Goal: Task Accomplishment & Management: Manage account settings

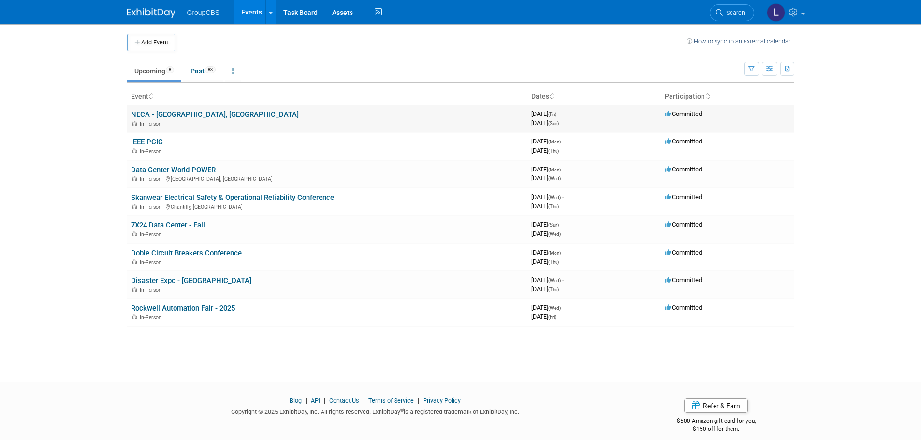
click at [181, 116] on link "NECA - [GEOGRAPHIC_DATA], [GEOGRAPHIC_DATA]" at bounding box center [215, 114] width 168 height 9
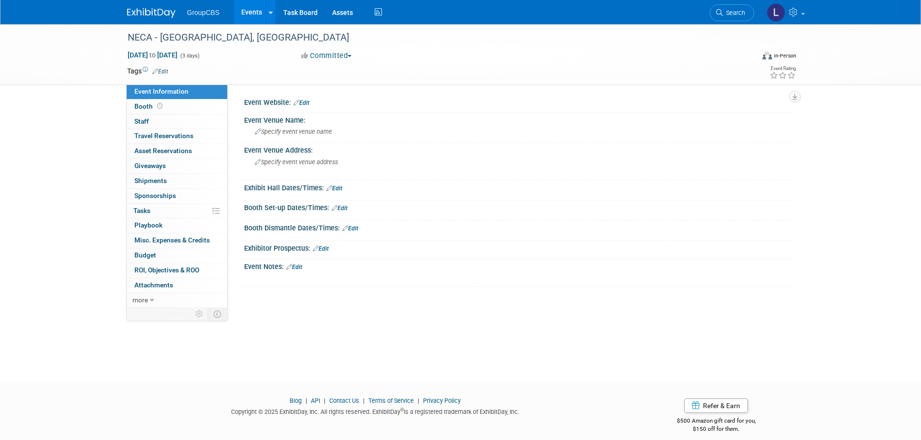
click at [302, 101] on link "Edit" at bounding box center [301, 103] width 16 height 7
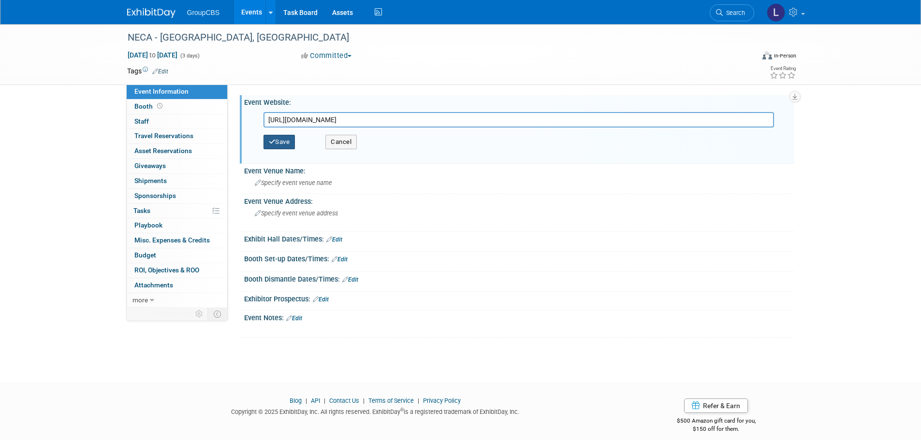
type input "https://www.necaconvention.org/"
click at [292, 136] on button "Save" at bounding box center [279, 142] width 32 height 15
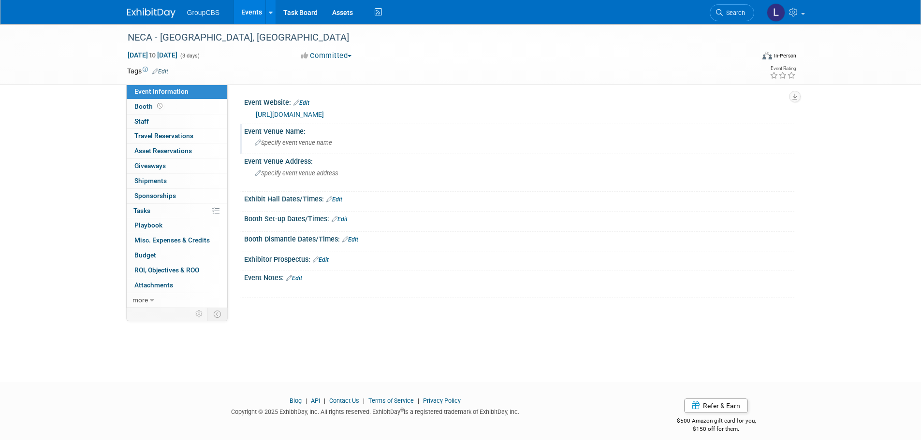
click at [276, 144] on span "Specify event venue name" at bounding box center [293, 142] width 77 height 7
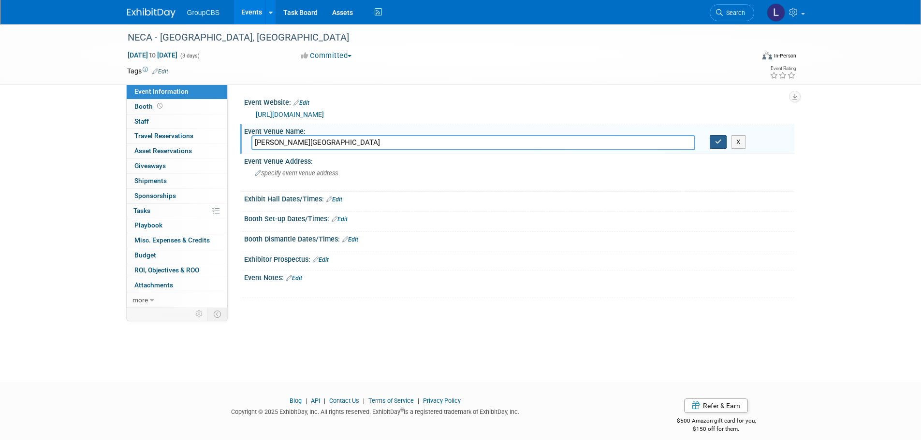
type input "McCormick Place West Convention Center"
click at [718, 142] on icon "button" at bounding box center [718, 142] width 7 height 6
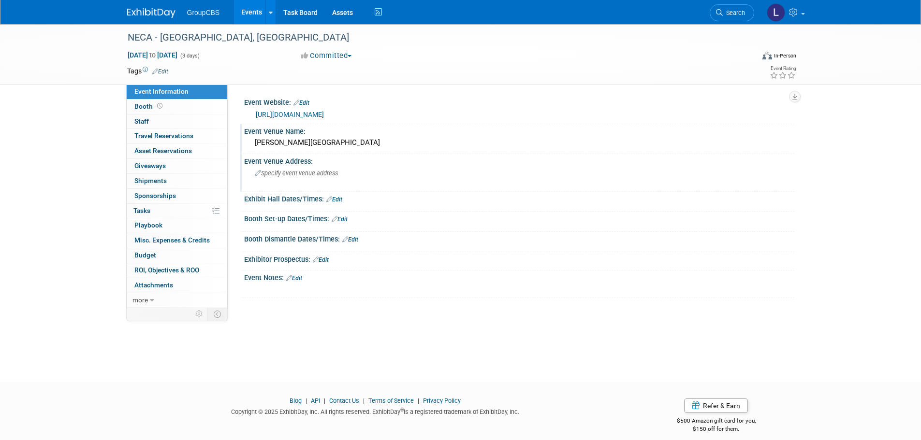
click at [306, 174] on span "Specify event venue address" at bounding box center [296, 173] width 83 height 7
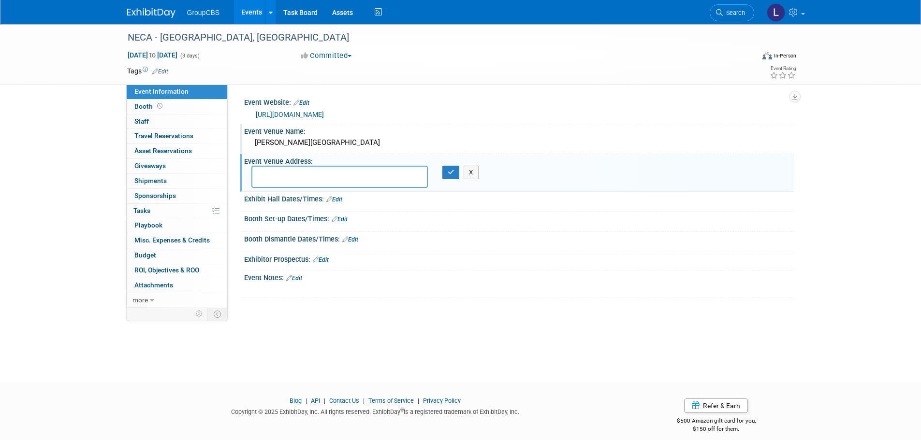
paste textarea "2317 S Indiana Ave"
paste textarea "Chicago, IL 60616"
type textarea "2317 S Indiana Ave Chicago, IL 60616"
click at [450, 175] on icon "button" at bounding box center [451, 172] width 7 height 6
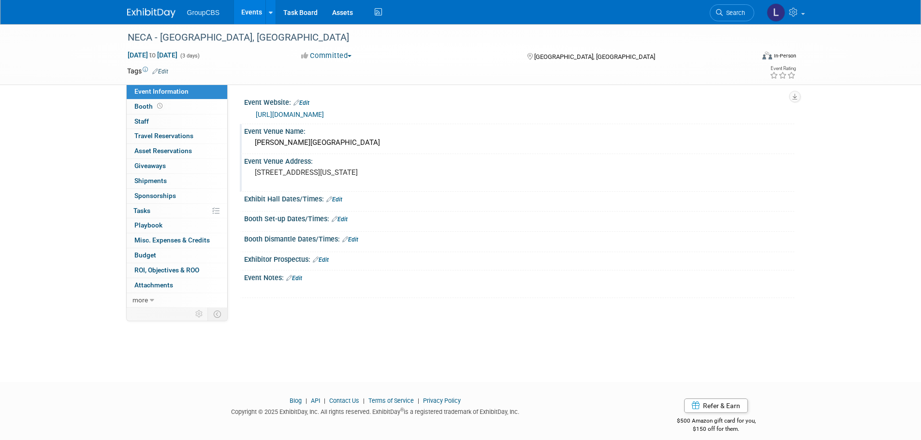
click at [341, 199] on link "Edit" at bounding box center [334, 199] width 16 height 7
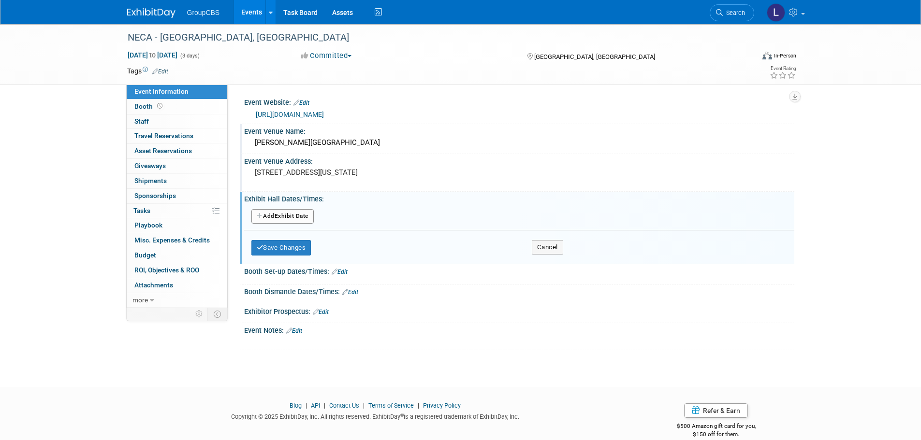
click at [304, 213] on button "Add Another Exhibit Date" at bounding box center [282, 216] width 62 height 15
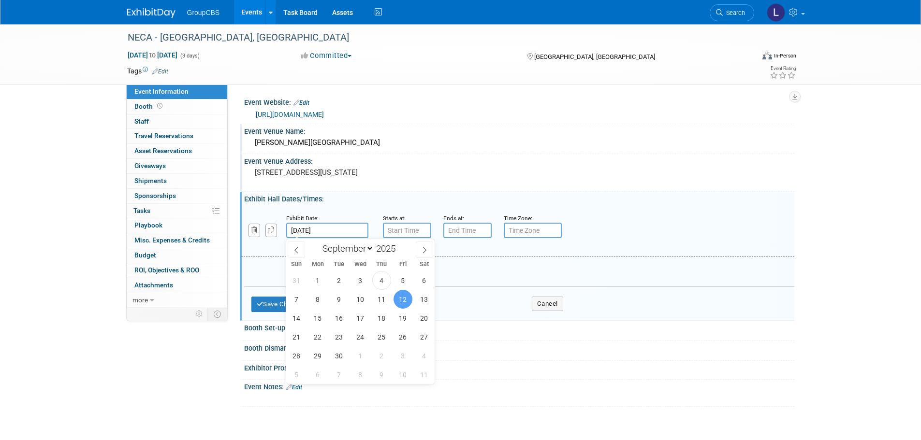
click at [334, 228] on input "Sep 12, 2025" at bounding box center [327, 230] width 82 height 15
click at [422, 300] on span "13" at bounding box center [424, 299] width 19 height 19
type input "Sep 13, 2025"
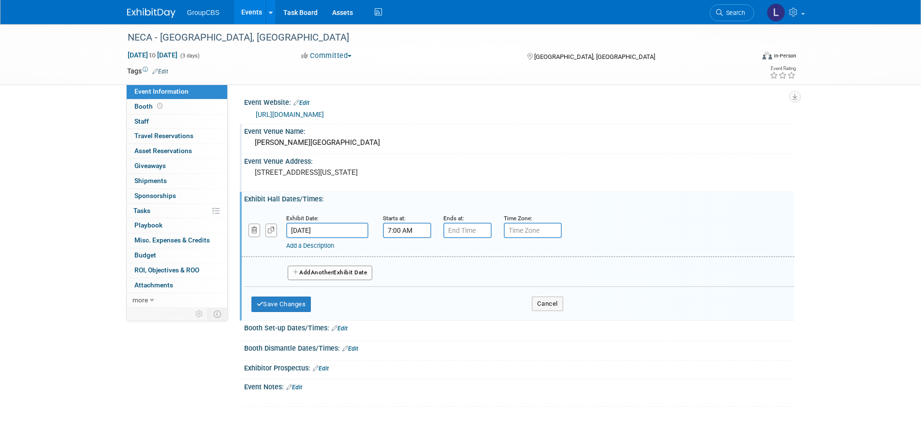
click at [405, 225] on input "7:00 AM" at bounding box center [407, 230] width 48 height 15
click at [407, 256] on span at bounding box center [405, 254] width 17 height 17
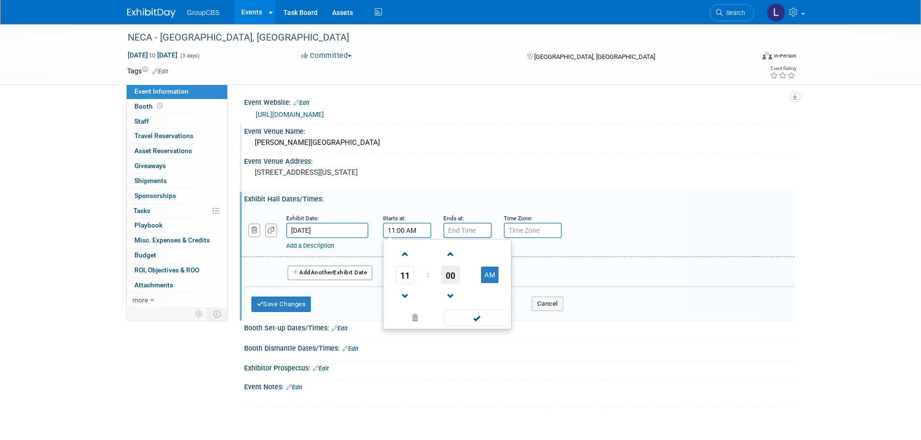
click at [452, 271] on span "00" at bounding box center [450, 274] width 18 height 17
click at [463, 277] on td "30" at bounding box center [462, 281] width 31 height 26
type input "11:30 AM"
click at [485, 327] on span at bounding box center [476, 318] width 65 height 17
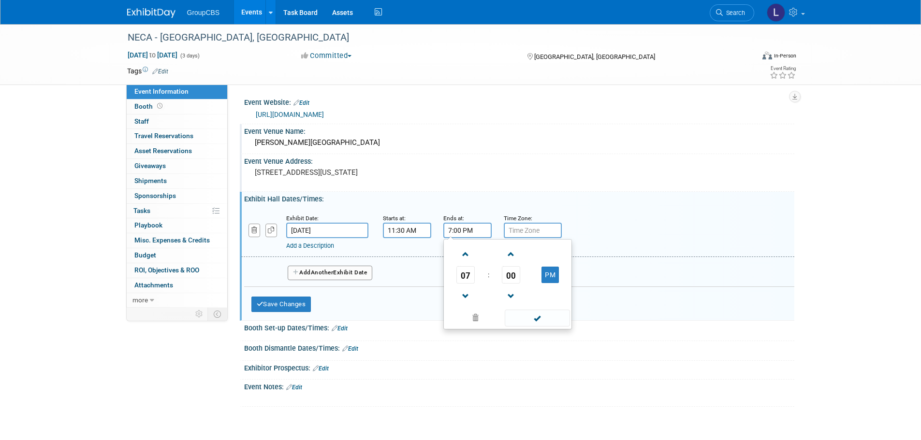
click at [468, 227] on input "7:00 PM" at bounding box center [467, 230] width 48 height 15
click at [467, 301] on span at bounding box center [465, 296] width 17 height 17
type input "5:00 PM"
click at [552, 321] on span at bounding box center [537, 318] width 65 height 17
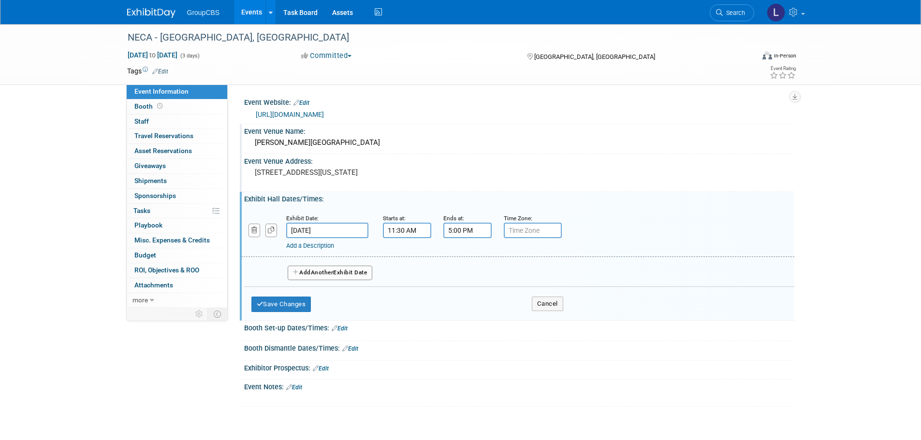
click at [521, 231] on input "text" at bounding box center [533, 230] width 58 height 15
type input "CT"
click at [331, 273] on span "Another" at bounding box center [322, 272] width 23 height 7
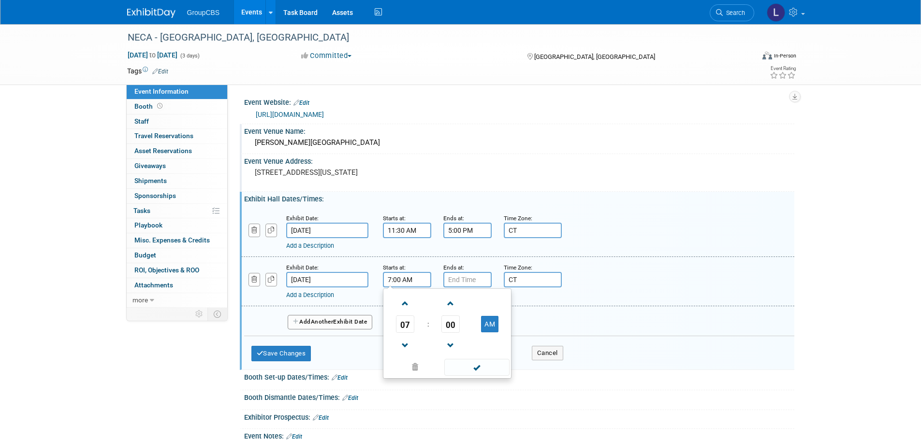
click at [410, 283] on input "7:00 AM" at bounding box center [407, 279] width 48 height 15
click at [401, 306] on span at bounding box center [405, 303] width 17 height 17
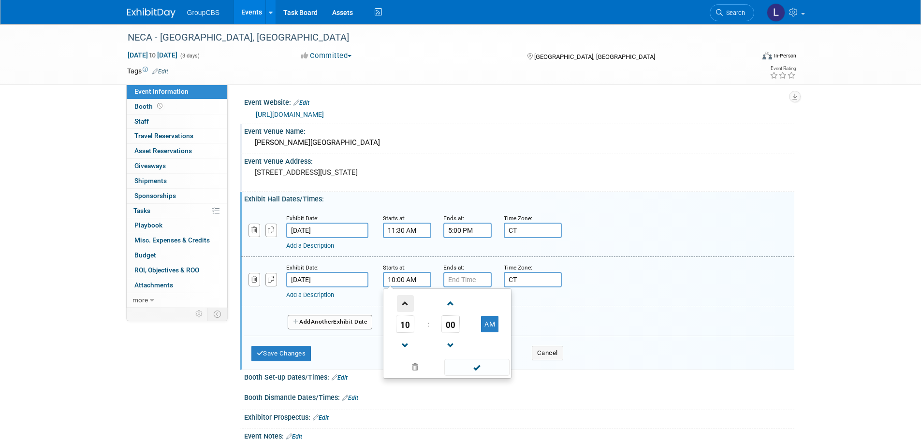
click at [401, 306] on span at bounding box center [405, 303] width 17 height 17
click at [446, 326] on span "00" at bounding box center [450, 324] width 18 height 17
click at [465, 331] on td "30" at bounding box center [462, 330] width 31 height 26
click at [487, 330] on button "AM" at bounding box center [489, 324] width 17 height 16
click at [495, 319] on button "PM" at bounding box center [489, 324] width 17 height 16
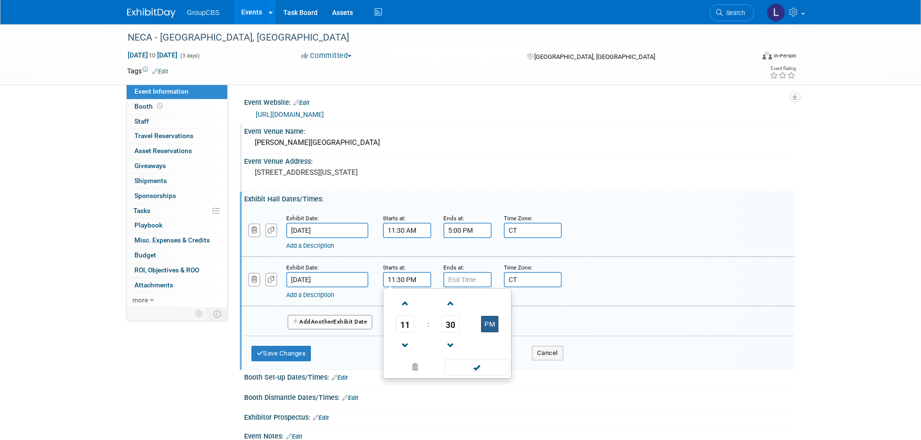
type input "11:30 AM"
click at [485, 363] on span at bounding box center [476, 367] width 65 height 17
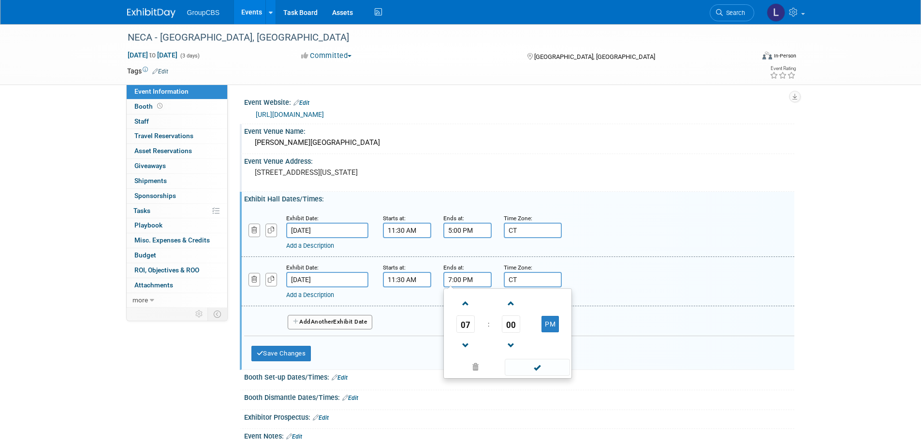
click at [455, 281] on input "7:00 PM" at bounding box center [467, 279] width 48 height 15
click at [468, 347] on span at bounding box center [465, 345] width 17 height 17
type input "4:00 PM"
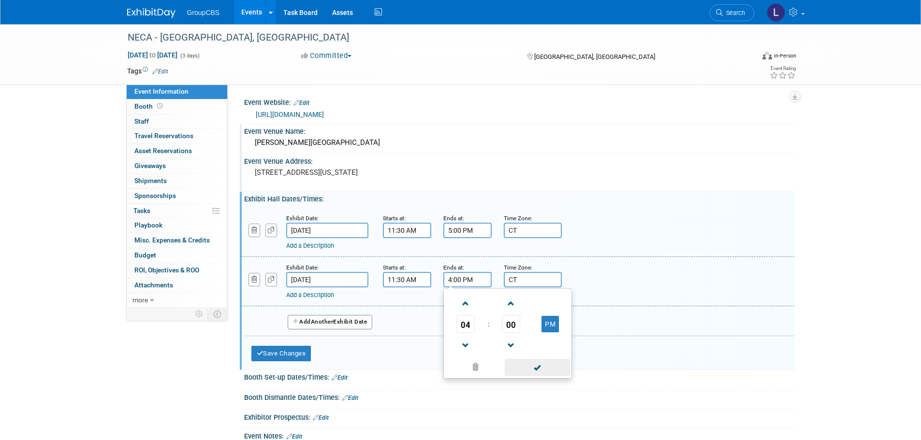
click at [545, 375] on span at bounding box center [537, 367] width 65 height 17
click at [354, 325] on button "Add Another Exhibit Date" at bounding box center [330, 322] width 85 height 15
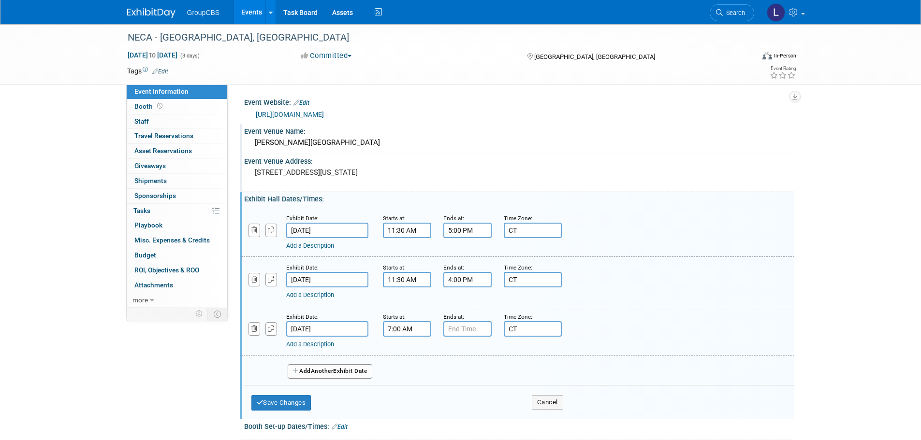
click at [407, 330] on input "7:00 AM" at bounding box center [407, 328] width 48 height 15
click at [408, 352] on span at bounding box center [405, 353] width 17 height 17
type input "9:00 AM"
click at [483, 417] on span at bounding box center [476, 416] width 65 height 17
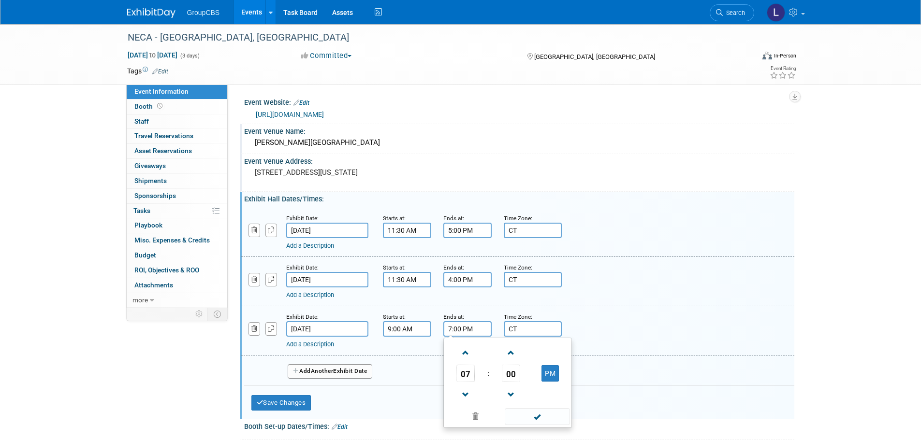
click at [472, 331] on input "7:00 PM" at bounding box center [467, 328] width 48 height 15
click at [463, 394] on span at bounding box center [465, 395] width 17 height 17
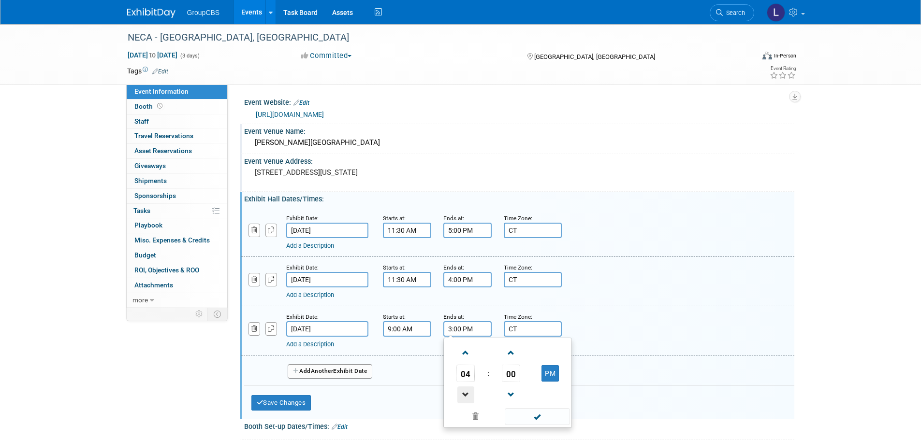
click at [463, 394] on span at bounding box center [465, 395] width 17 height 17
type input "1:00 PM"
click at [533, 417] on span at bounding box center [537, 416] width 65 height 17
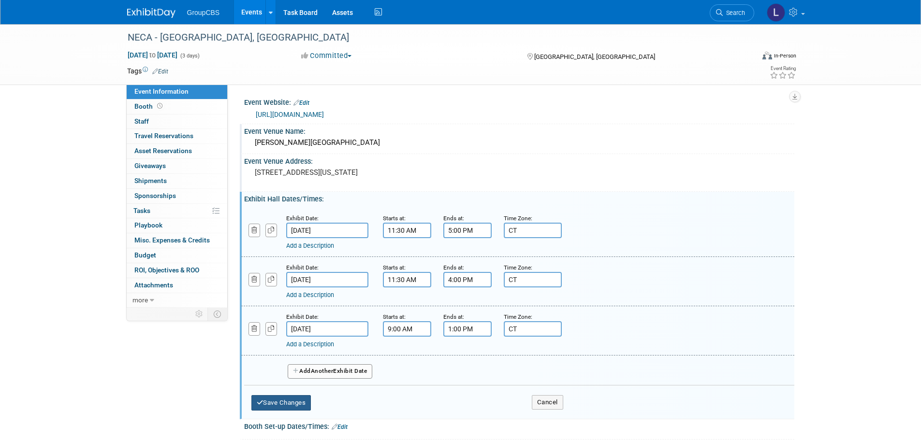
click at [290, 399] on button "Save Changes" at bounding box center [281, 402] width 60 height 15
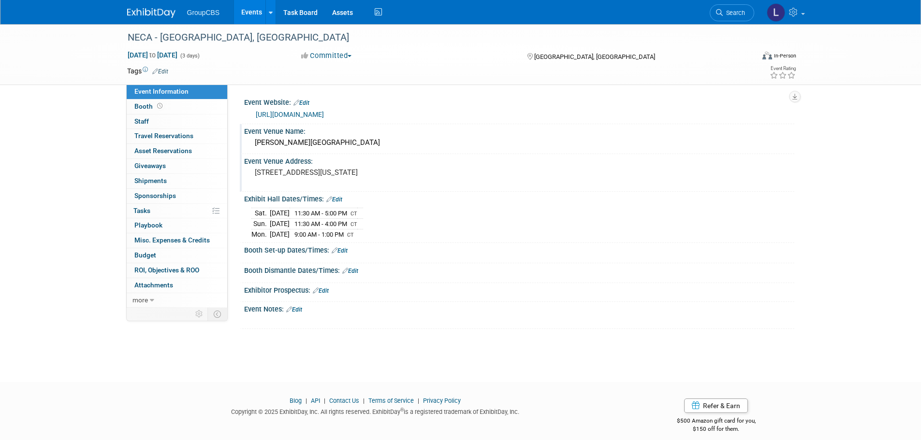
click at [341, 251] on link "Edit" at bounding box center [340, 250] width 16 height 7
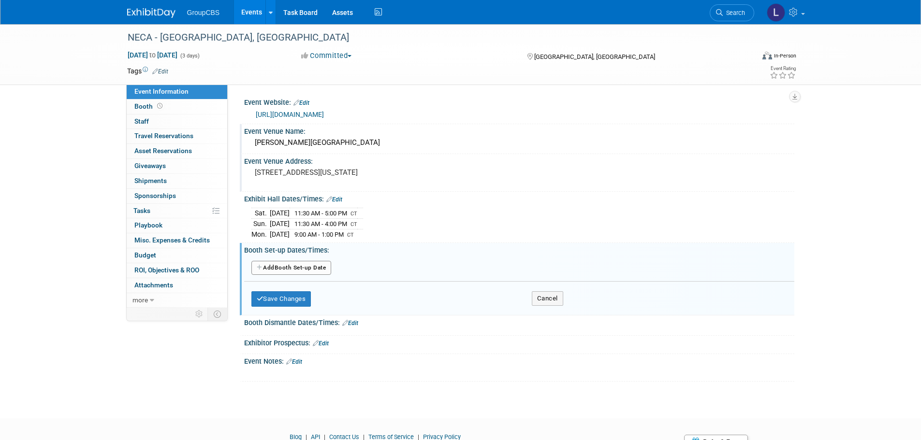
click at [295, 268] on button "Add Another Booth Set-up Date" at bounding box center [291, 268] width 80 height 15
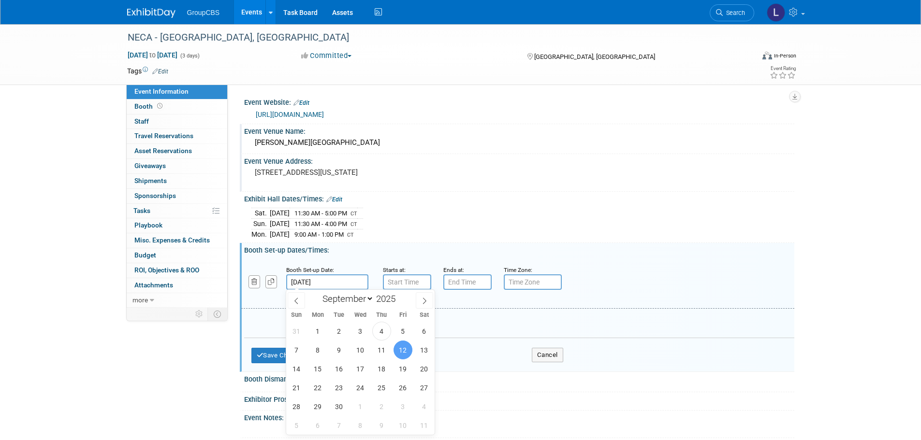
click at [338, 279] on input "Sep 12, 2025" at bounding box center [327, 282] width 82 height 15
click at [353, 350] on span "10" at bounding box center [360, 350] width 19 height 19
type input "Sep 10, 2025"
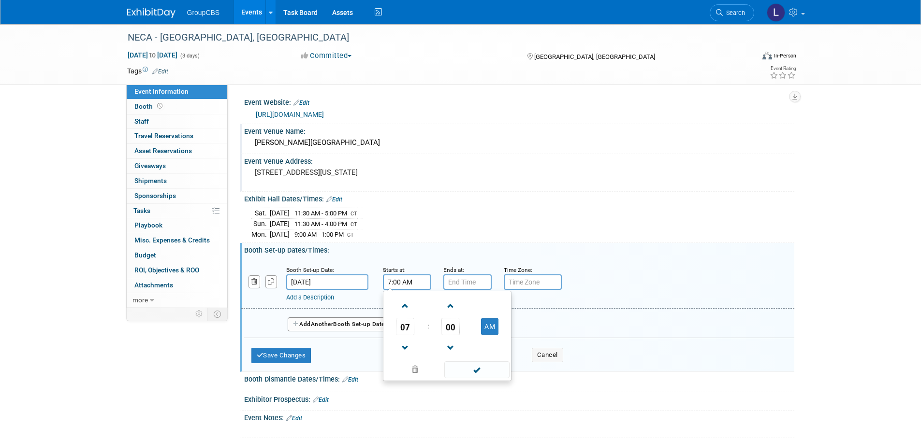
click at [401, 278] on input "7:00 AM" at bounding box center [407, 282] width 48 height 15
click at [403, 347] on span at bounding box center [405, 348] width 17 height 17
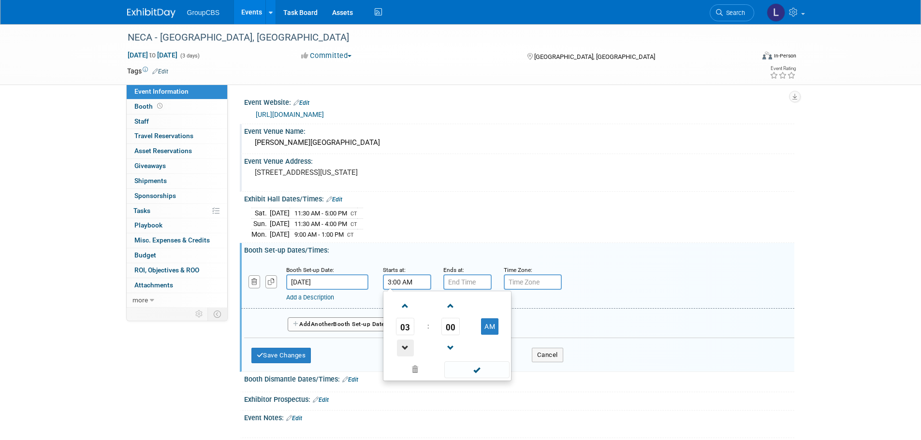
click at [403, 347] on span at bounding box center [405, 348] width 17 height 17
click at [490, 324] on button "AM" at bounding box center [489, 327] width 17 height 16
type input "1:00 PM"
click at [495, 370] on span at bounding box center [476, 370] width 65 height 17
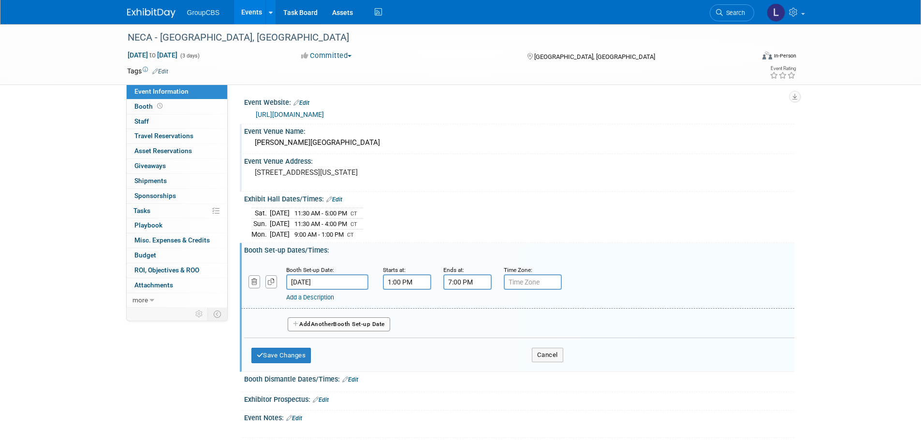
click at [465, 284] on input "7:00 PM" at bounding box center [467, 282] width 48 height 15
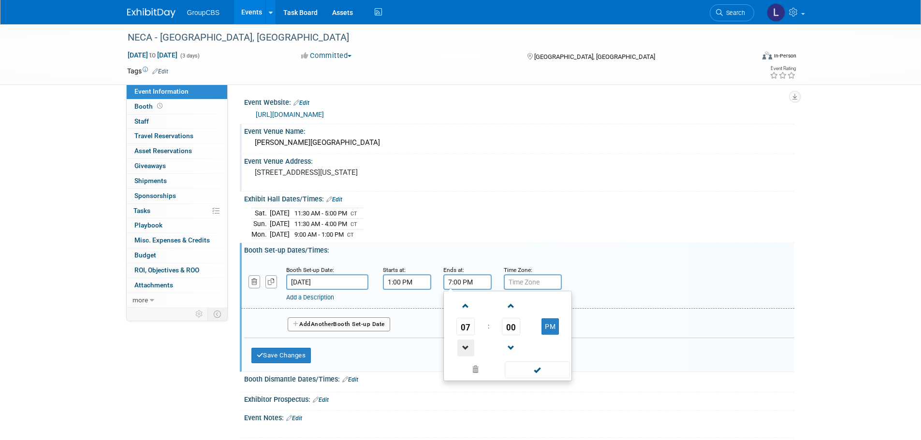
click at [468, 345] on span at bounding box center [465, 348] width 17 height 17
type input "5:00 PM"
click at [531, 373] on span at bounding box center [537, 370] width 65 height 17
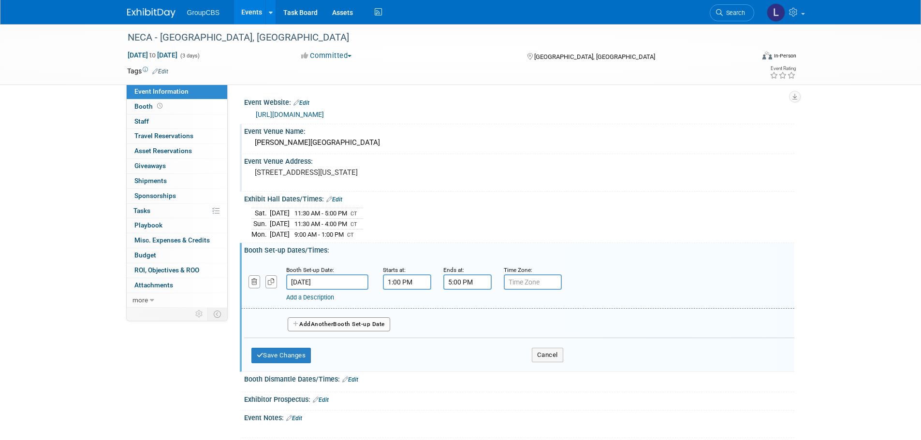
click at [524, 285] on input "text" at bounding box center [533, 282] width 58 height 15
type input "CT"
click at [331, 325] on span "Another" at bounding box center [322, 324] width 23 height 7
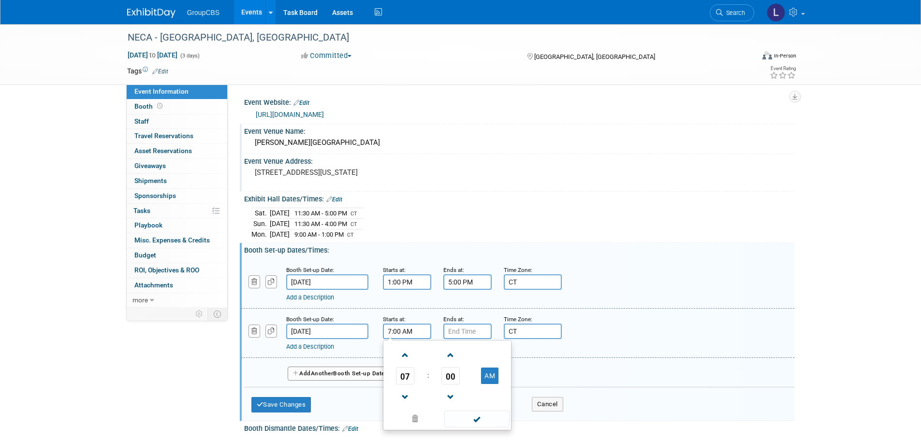
click at [397, 333] on input "7:00 AM" at bounding box center [407, 331] width 48 height 15
click at [402, 356] on span at bounding box center [405, 355] width 17 height 17
type input "8:00 AM"
click at [484, 418] on span at bounding box center [476, 419] width 65 height 17
click at [455, 331] on input "7:00 PM" at bounding box center [467, 331] width 48 height 15
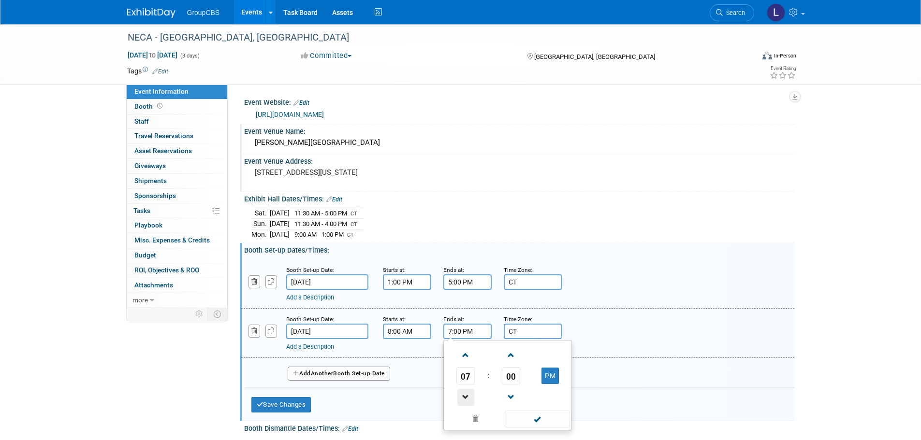
click at [464, 391] on span at bounding box center [465, 397] width 17 height 17
type input "5:00 PM"
click at [550, 417] on span at bounding box center [537, 419] width 65 height 17
click at [363, 375] on button "Add Another Booth Set-up Date" at bounding box center [339, 374] width 102 height 15
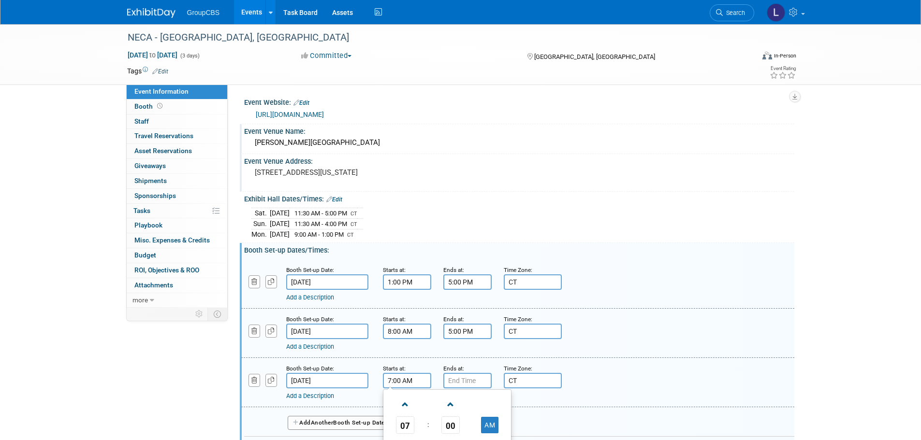
click at [418, 380] on input "7:00 AM" at bounding box center [407, 380] width 48 height 15
click at [404, 407] on span at bounding box center [405, 404] width 17 height 17
type input "8:00 AM"
click at [459, 377] on input "7:00 PM" at bounding box center [467, 380] width 48 height 15
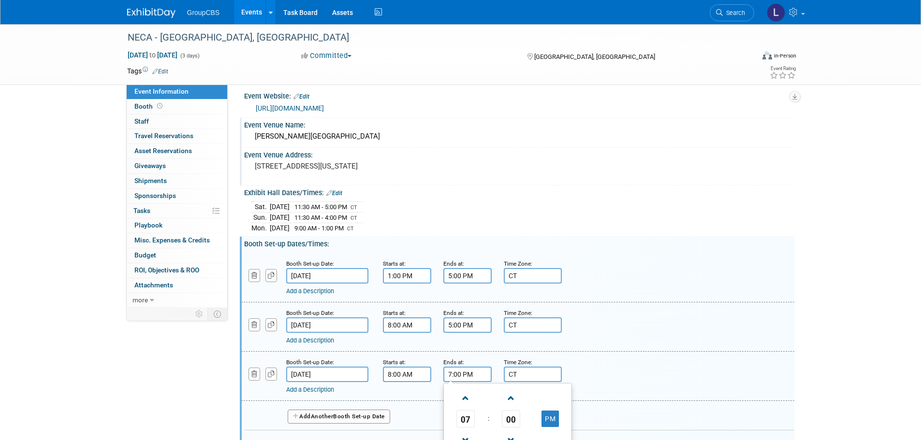
scroll to position [48, 0]
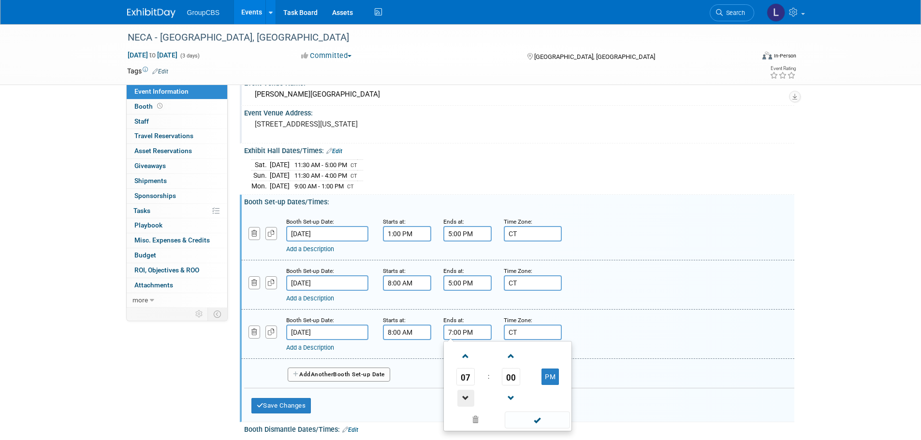
click at [461, 395] on span at bounding box center [465, 398] width 17 height 17
type input "5:00 PM"
click at [548, 419] on span at bounding box center [537, 420] width 65 height 17
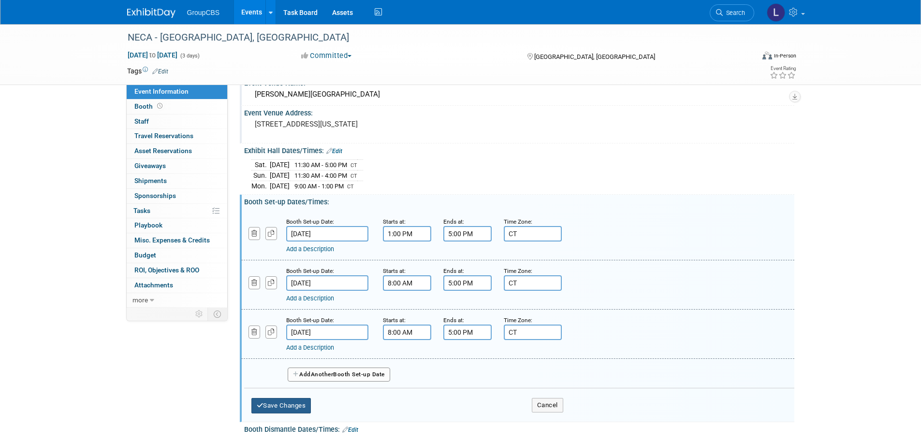
click at [303, 401] on button "Save Changes" at bounding box center [281, 405] width 60 height 15
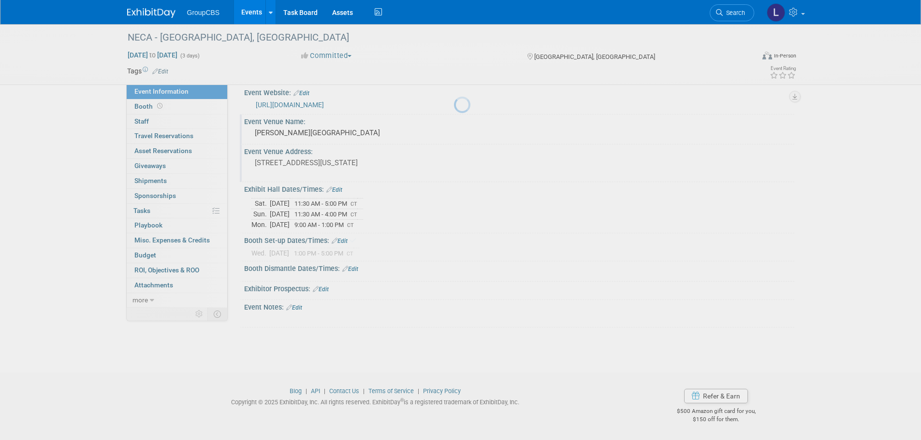
scroll to position [10, 0]
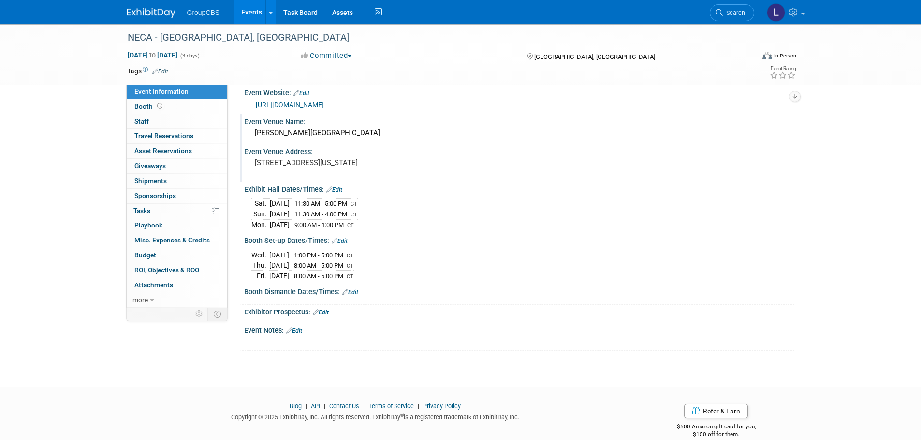
click at [351, 289] on link "Edit" at bounding box center [350, 292] width 16 height 7
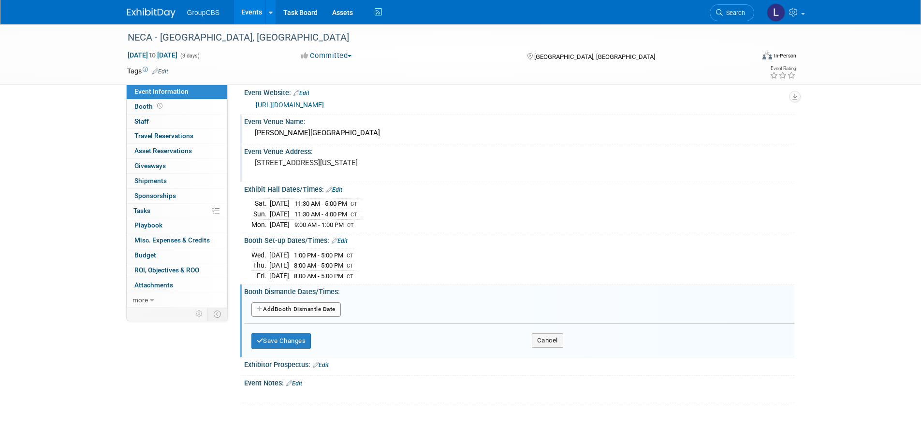
click at [320, 307] on button "Add Another Booth Dismantle Date" at bounding box center [295, 310] width 89 height 15
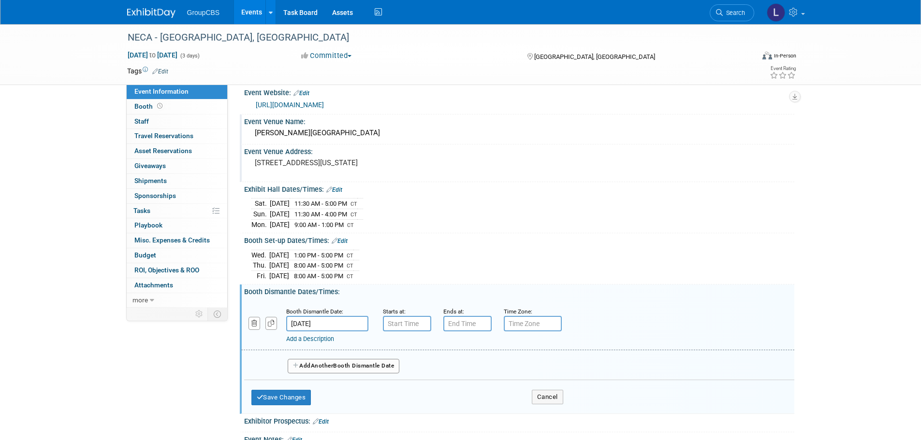
click at [326, 323] on input "Sep 14, 2025" at bounding box center [327, 323] width 82 height 15
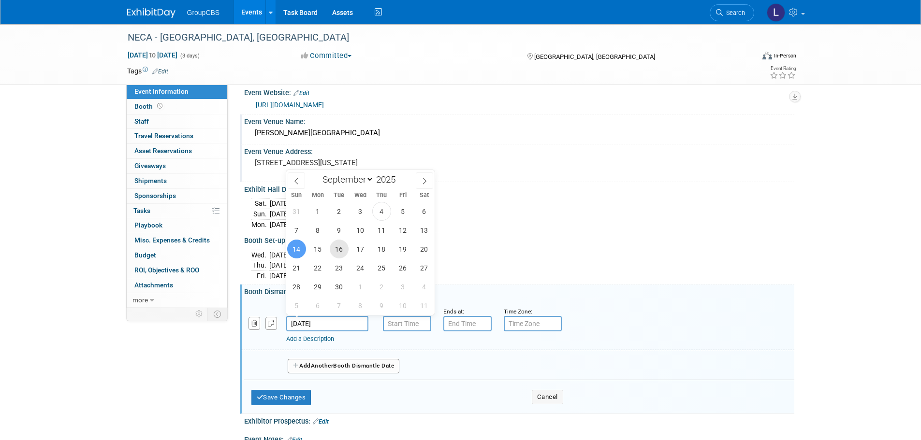
click at [341, 252] on span "16" at bounding box center [339, 249] width 19 height 19
type input "Sep 16, 2025"
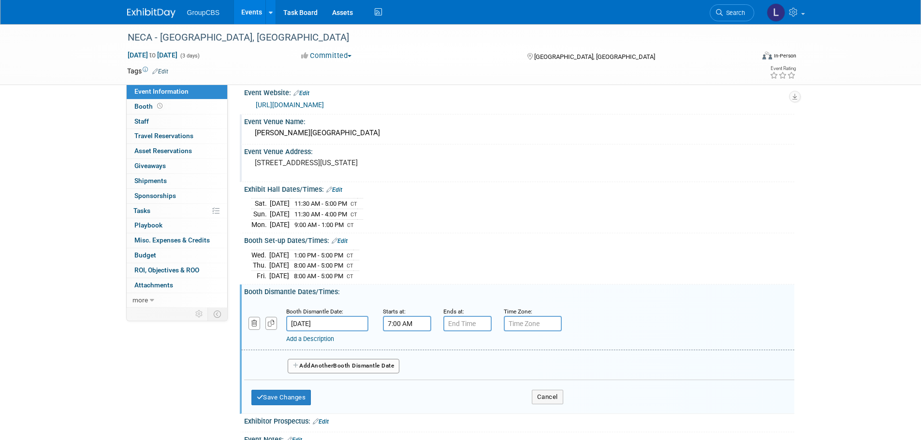
click at [410, 321] on input "7:00 AM" at bounding box center [407, 323] width 48 height 15
click at [408, 347] on span at bounding box center [405, 347] width 17 height 17
type input "8:00 AM"
click at [471, 414] on span at bounding box center [476, 411] width 65 height 17
click at [469, 322] on input "7:00 PM" at bounding box center [467, 323] width 48 height 15
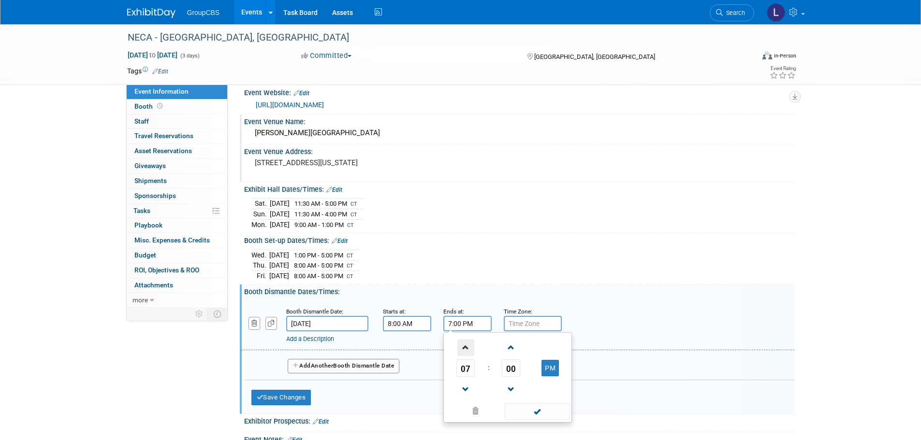
click at [463, 349] on span at bounding box center [465, 347] width 17 height 17
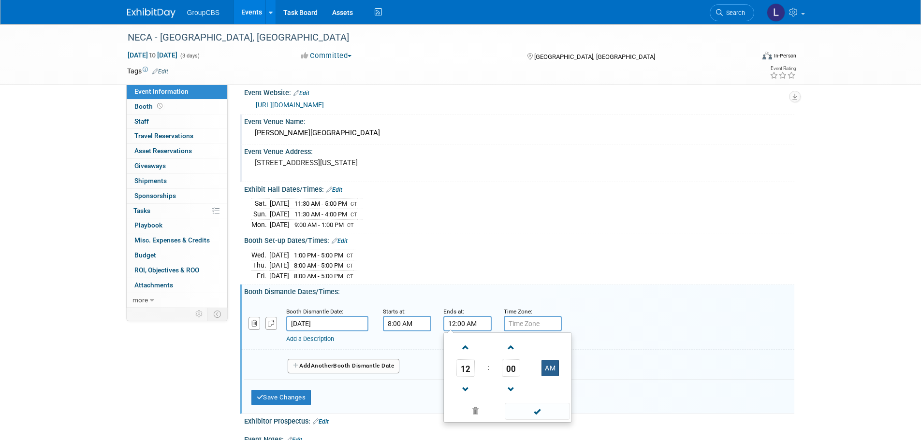
click at [552, 362] on button "AM" at bounding box center [549, 368] width 17 height 16
type input "12:00 PM"
click at [548, 413] on span at bounding box center [537, 411] width 65 height 17
click at [534, 318] on input "text" at bounding box center [533, 323] width 58 height 15
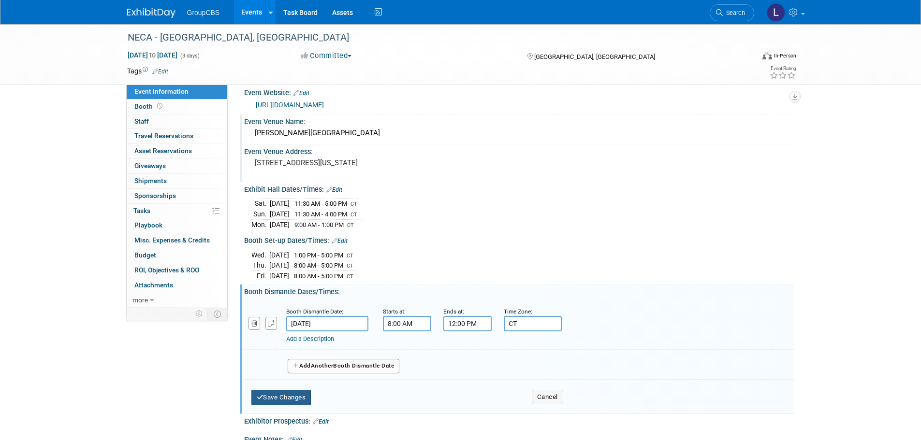
type input "CT"
click at [279, 396] on button "Save Changes" at bounding box center [281, 397] width 60 height 15
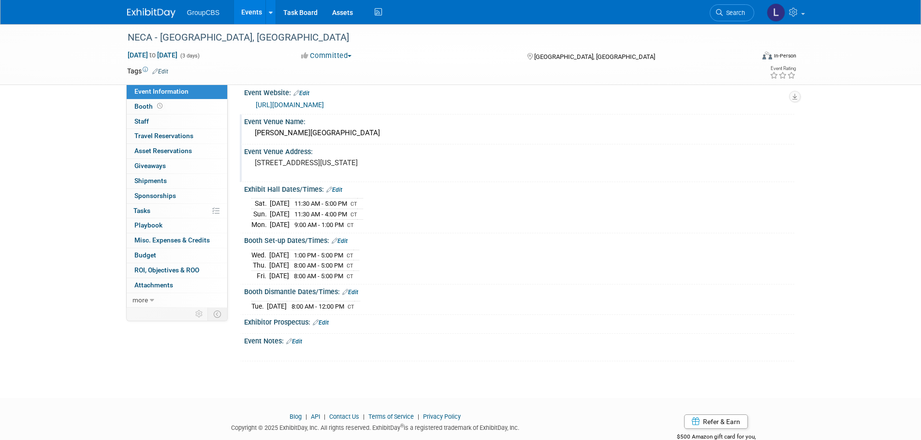
click at [321, 320] on link "Edit" at bounding box center [321, 322] width 16 height 7
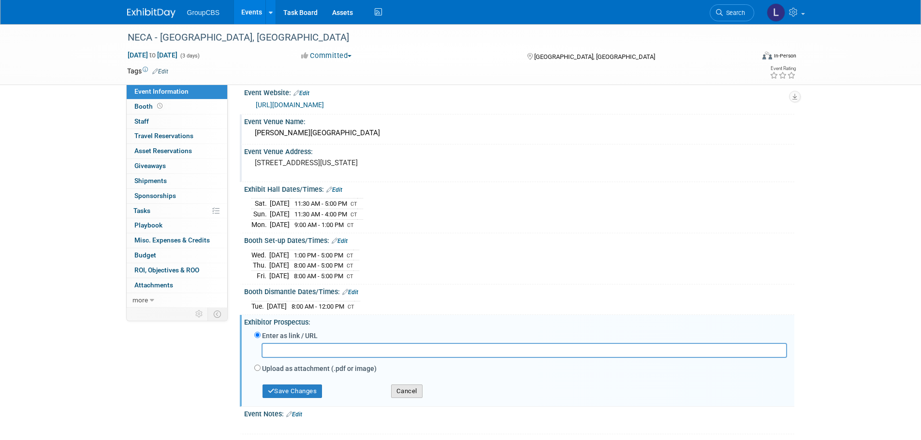
click at [411, 394] on button "Cancel" at bounding box center [406, 392] width 31 height 14
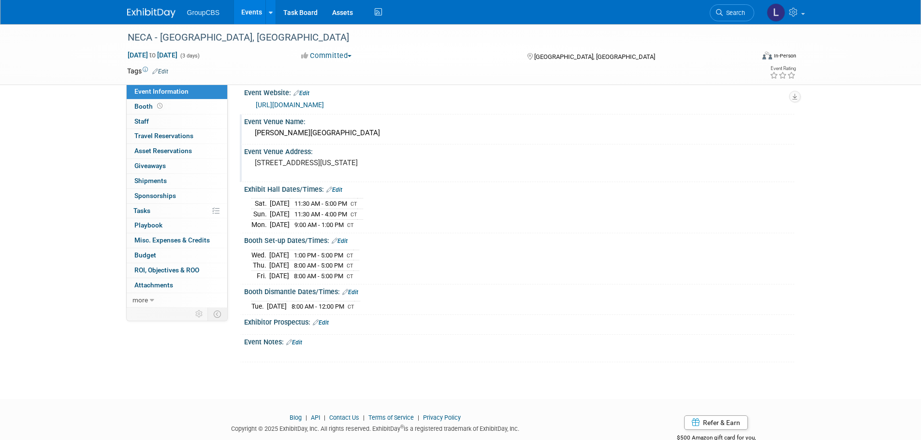
click at [326, 319] on link "Edit" at bounding box center [321, 322] width 16 height 7
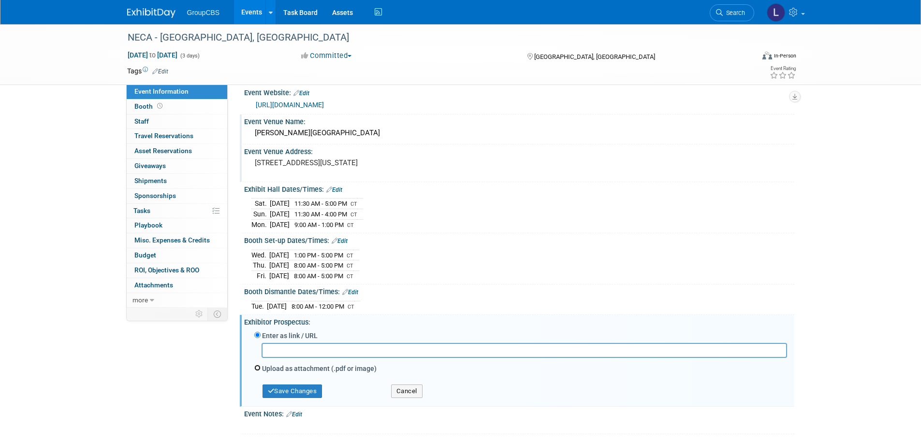
click at [259, 368] on input "Upload as attachment (.pdf or image)" at bounding box center [257, 368] width 6 height 6
radio input "true"
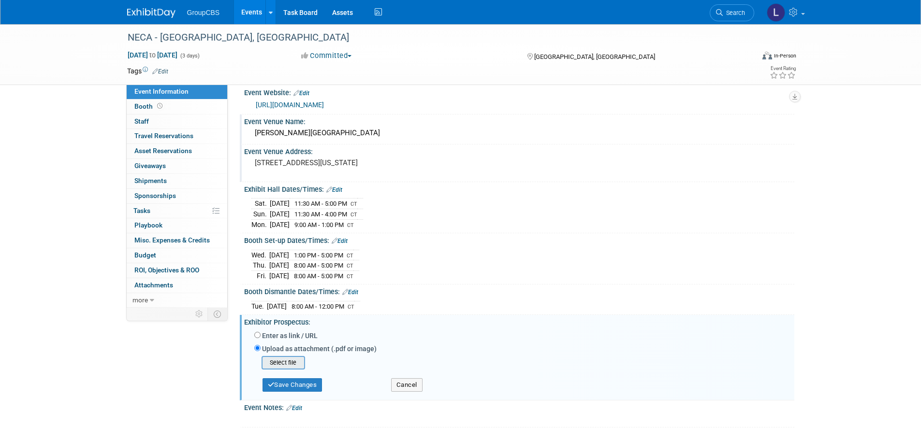
click at [295, 358] on input "file" at bounding box center [246, 363] width 115 height 12
click at [298, 384] on button "Save Changes" at bounding box center [292, 382] width 60 height 14
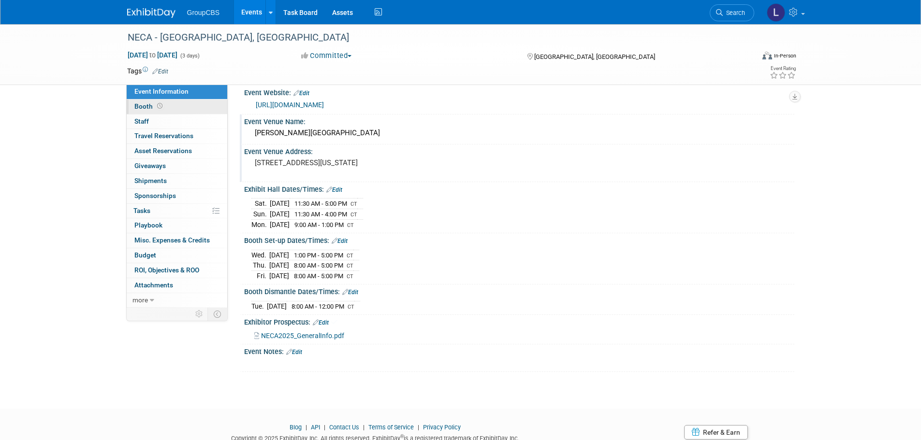
click at [159, 109] on span at bounding box center [159, 105] width 9 height 7
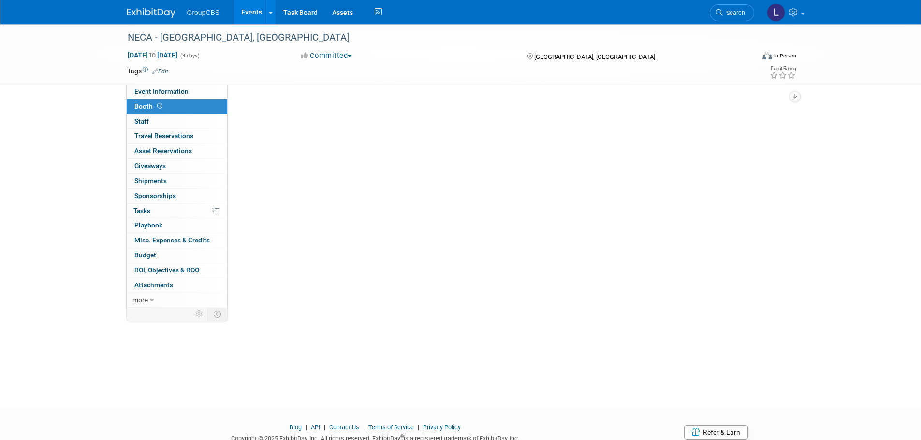
scroll to position [0, 0]
